Goal: Task Accomplishment & Management: Use online tool/utility

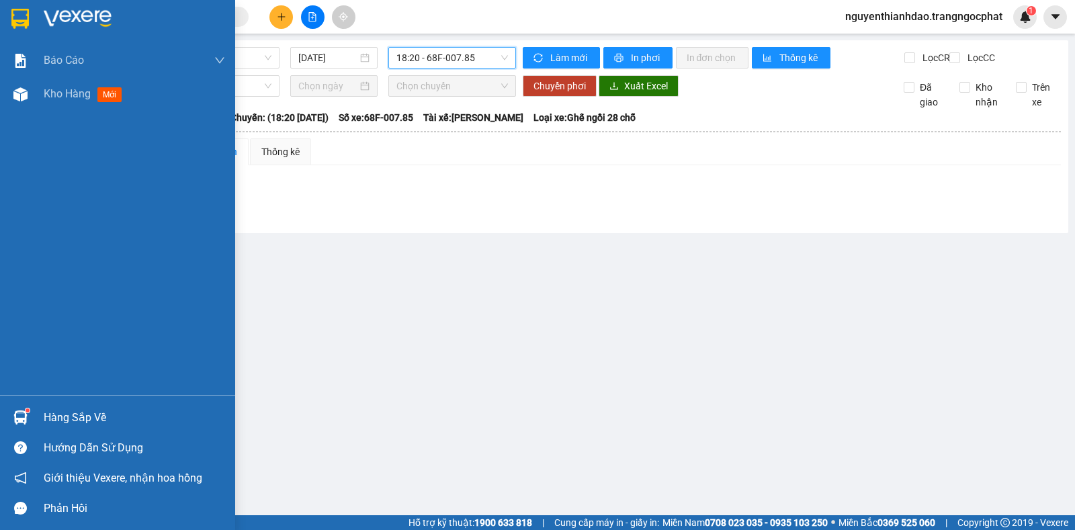
click at [21, 412] on img at bounding box center [20, 417] width 14 height 14
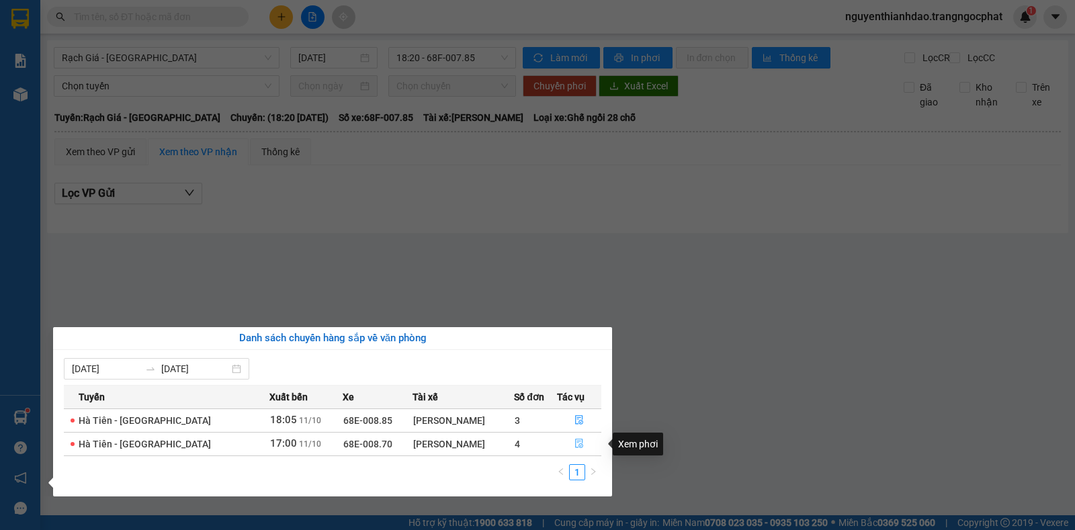
click at [574, 443] on icon "file-done" at bounding box center [578, 443] width 9 height 9
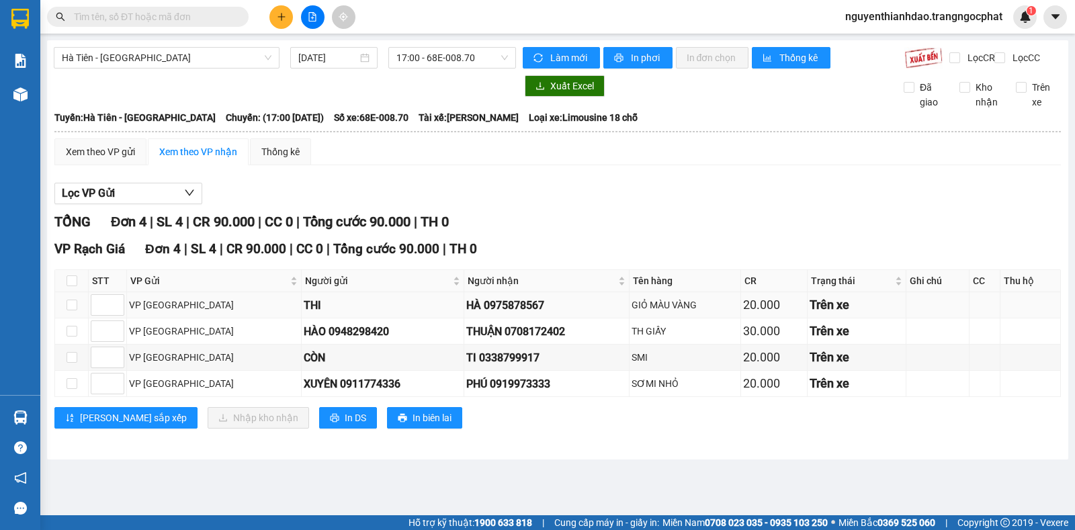
click at [466, 314] on div "HÀ 0975878567" at bounding box center [546, 305] width 161 height 17
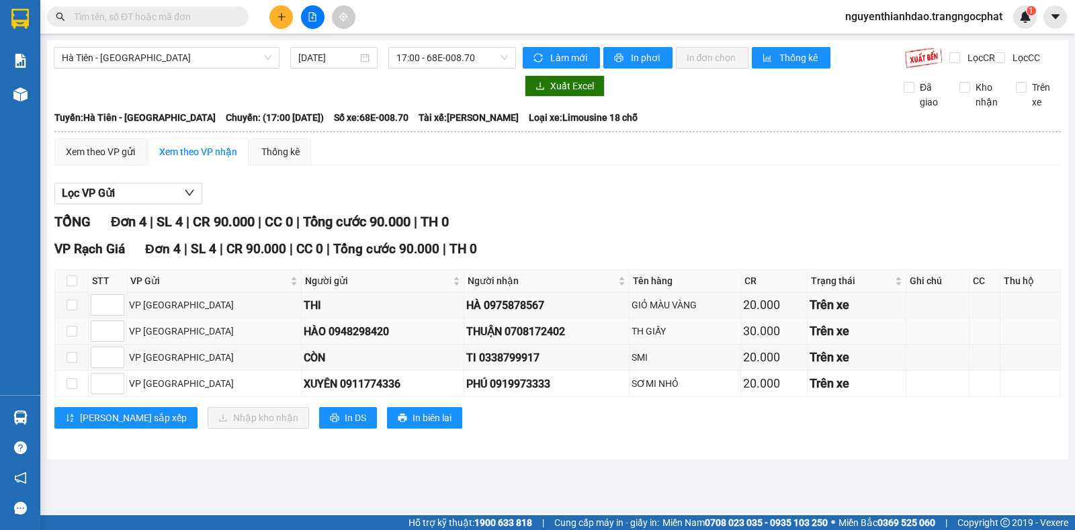
click at [469, 340] on div "THUẬN 0708172402" at bounding box center [546, 331] width 161 height 17
copy div "0708172402"
click at [466, 365] on div "TI 0338799917" at bounding box center [546, 357] width 161 height 17
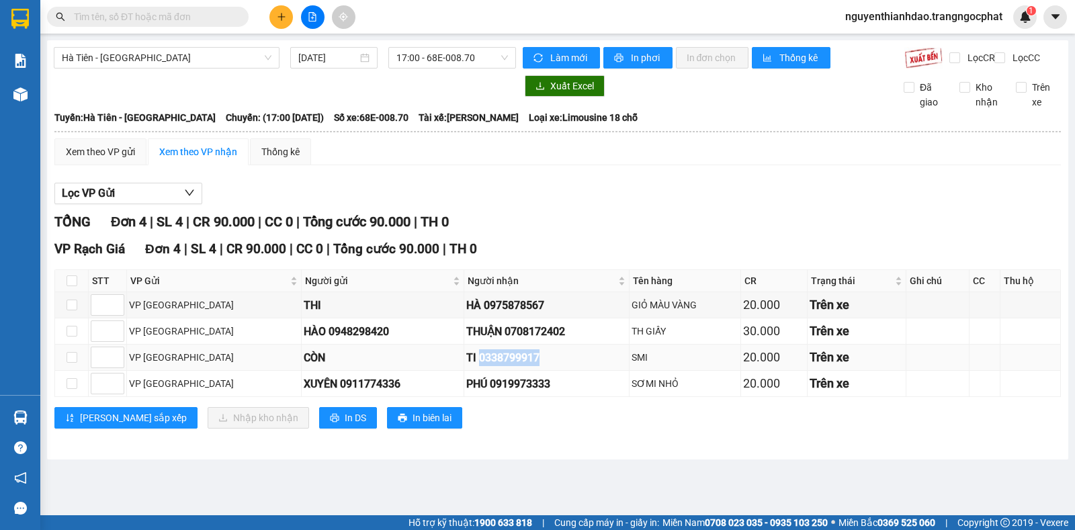
copy div "0338799917"
click at [466, 392] on div "PHÚ 0919973333" at bounding box center [546, 383] width 161 height 17
copy div "0919973333"
click at [71, 286] on input "checkbox" at bounding box center [71, 280] width 11 height 11
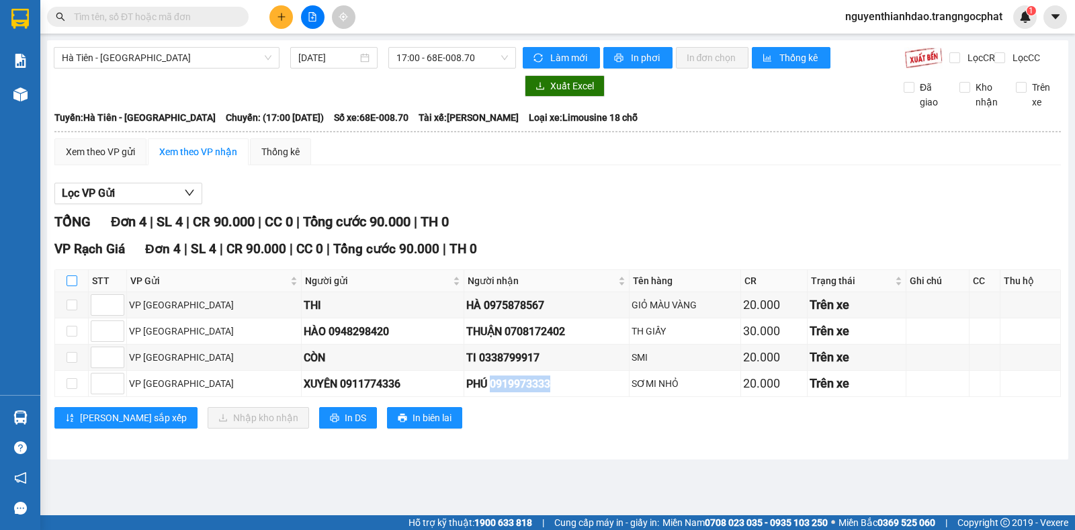
checkbox input "true"
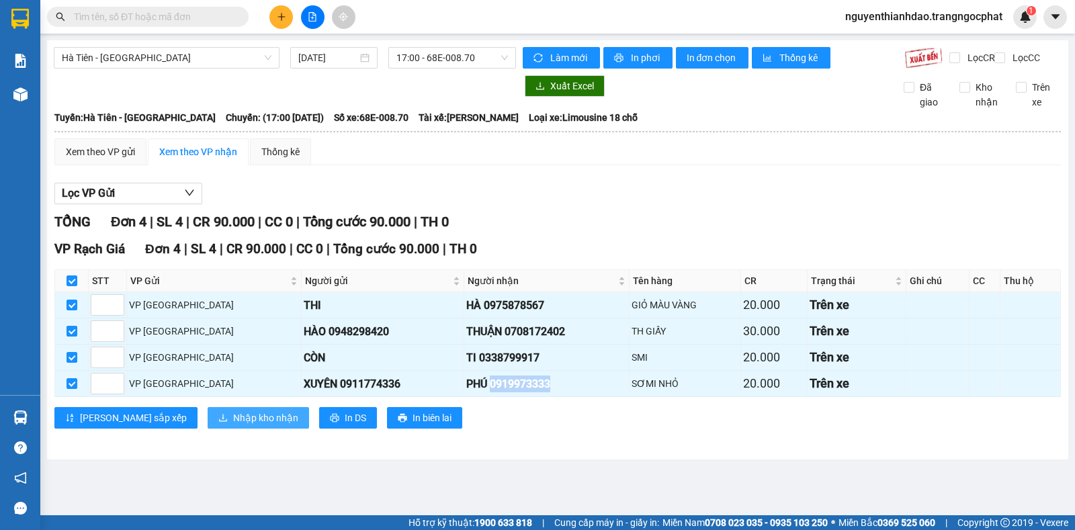
click at [233, 424] on span "Nhập kho nhận" at bounding box center [265, 417] width 65 height 15
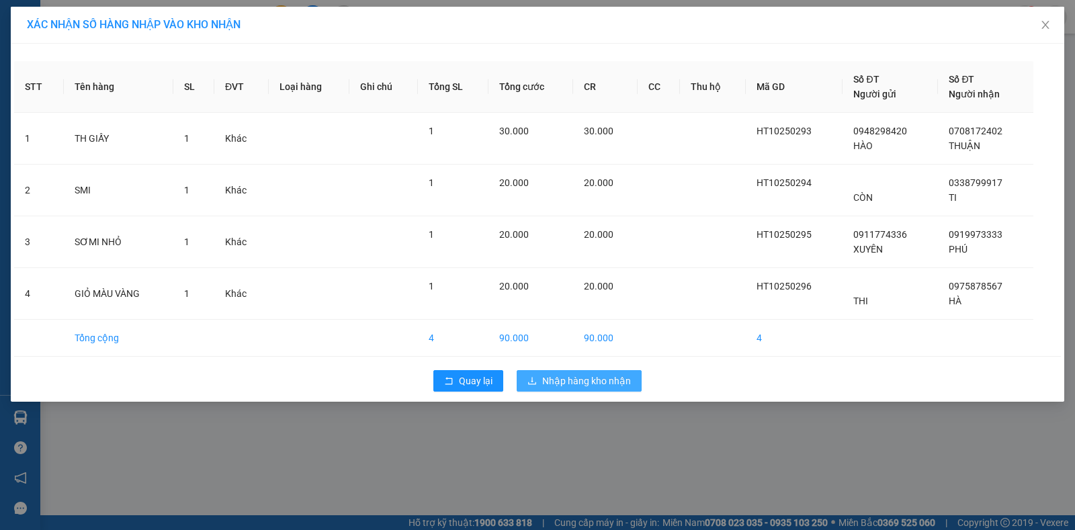
click at [550, 377] on span "Nhập hàng kho nhận" at bounding box center [586, 380] width 89 height 15
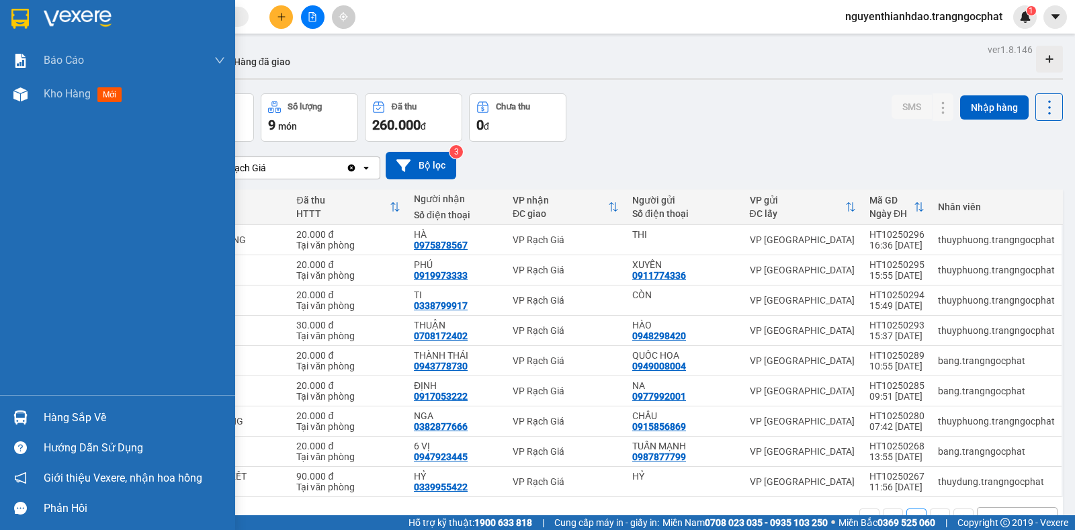
click at [32, 422] on div at bounding box center [21, 418] width 24 height 24
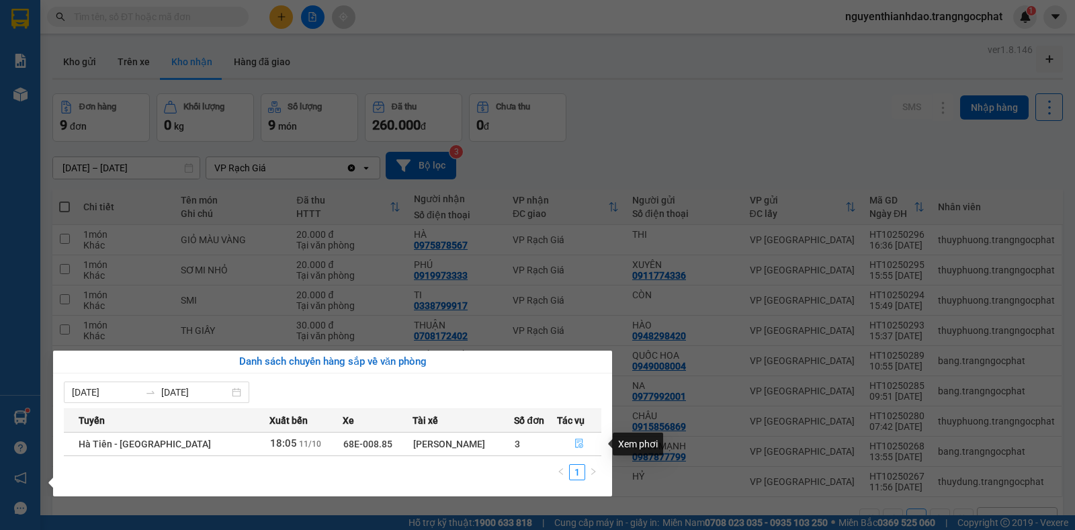
click at [575, 441] on icon "file-done" at bounding box center [579, 443] width 8 height 9
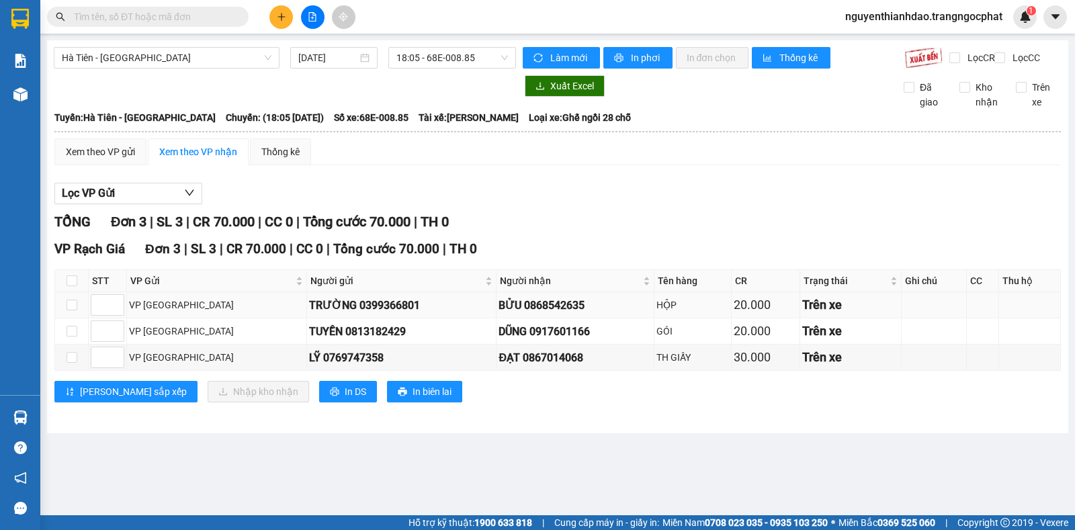
click at [498, 314] on div "BỬU 0868542635" at bounding box center [574, 305] width 153 height 17
copy div "0868542635"
click at [498, 340] on div "DŨNG 0917601166" at bounding box center [574, 331] width 153 height 17
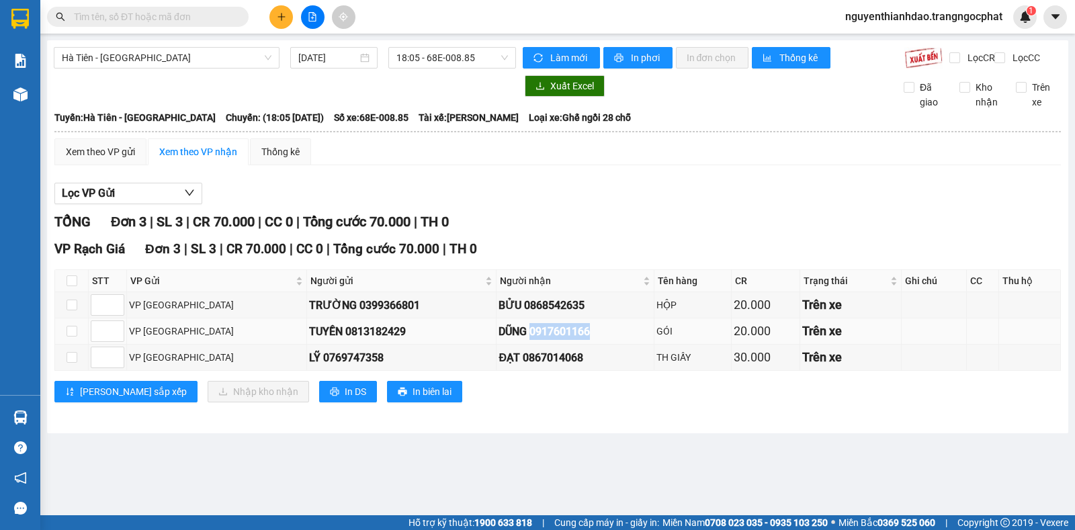
copy div "0917601166"
click at [502, 366] on div "ĐẠT 0867014068" at bounding box center [574, 357] width 153 height 17
copy div "0867014068"
